Goal: Check status

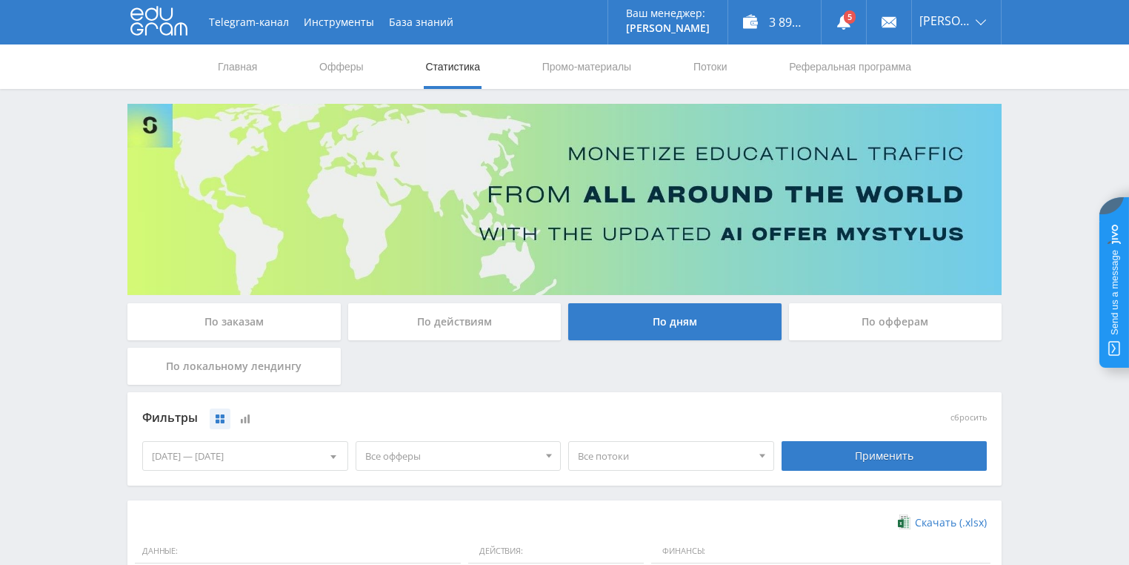
scroll to position [296, 0]
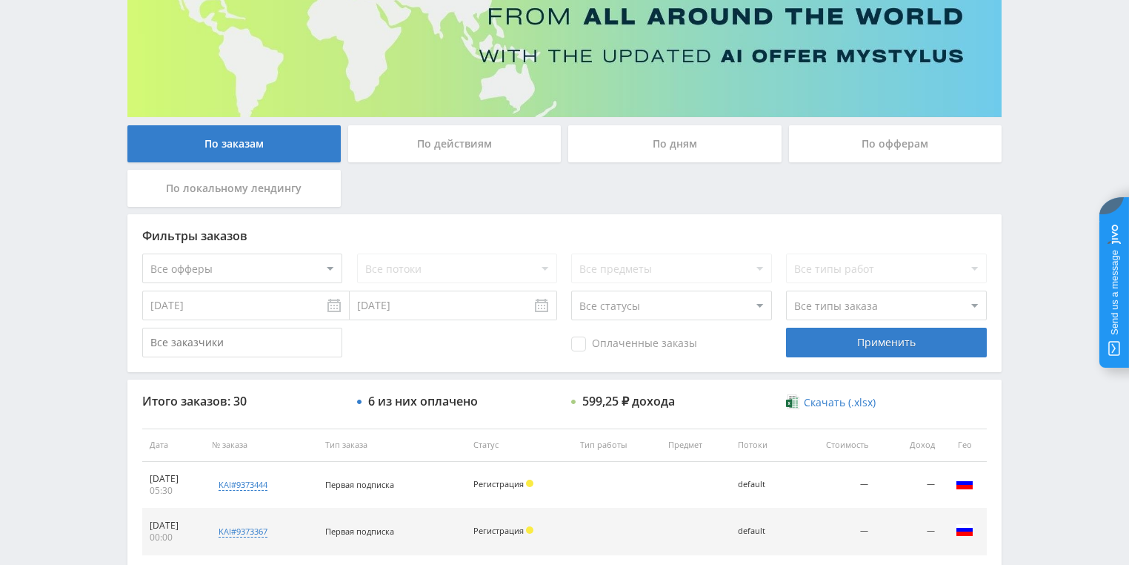
click at [479, 156] on div "По действиям" at bounding box center [454, 143] width 213 height 37
click at [0, 0] on input "По действиям" at bounding box center [0, 0] width 0 height 0
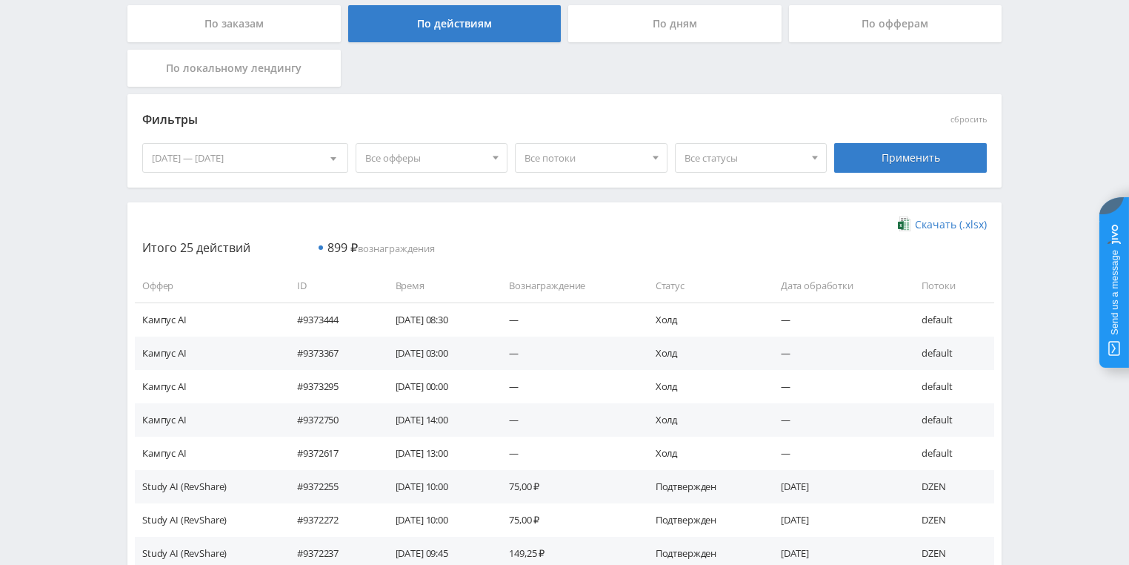
scroll to position [356, 0]
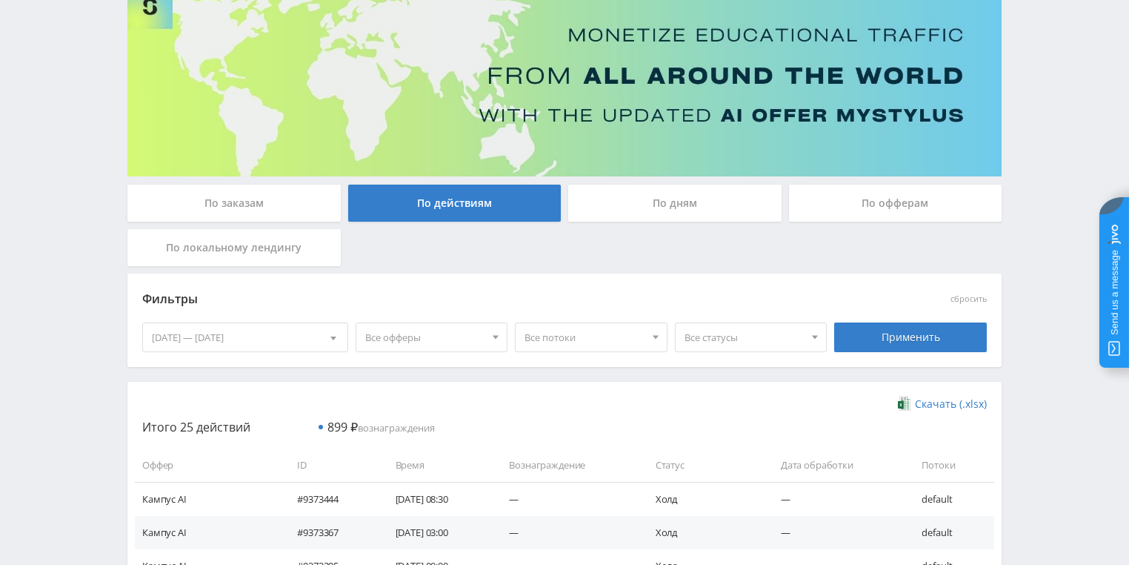
click at [613, 210] on div "По дням" at bounding box center [674, 202] width 213 height 37
click at [0, 0] on input "По дням" at bounding box center [0, 0] width 0 height 0
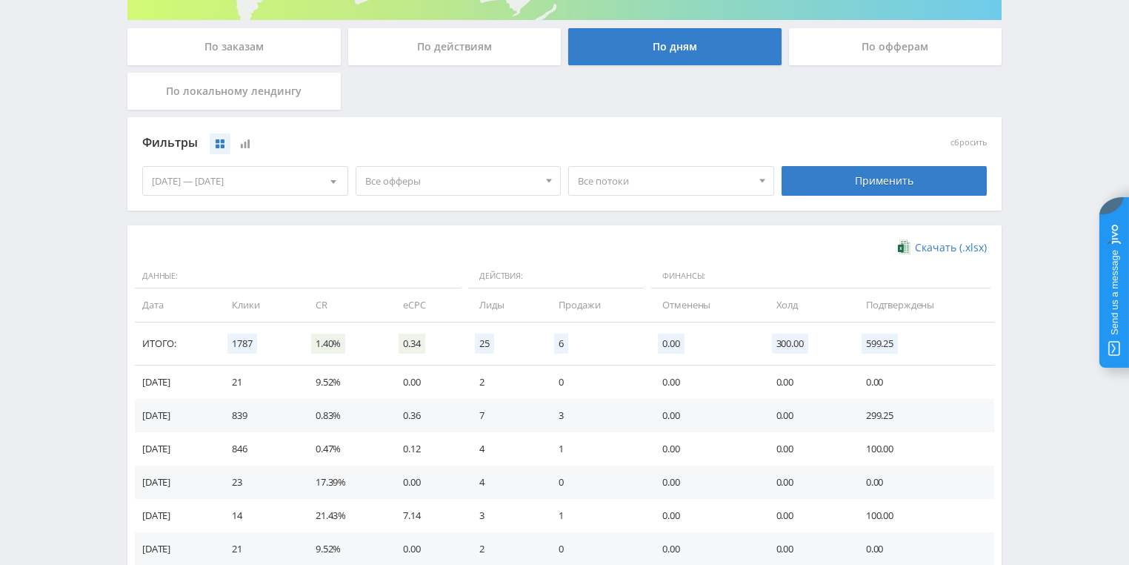
scroll to position [296, 0]
